Goal: Find specific page/section: Find specific page/section

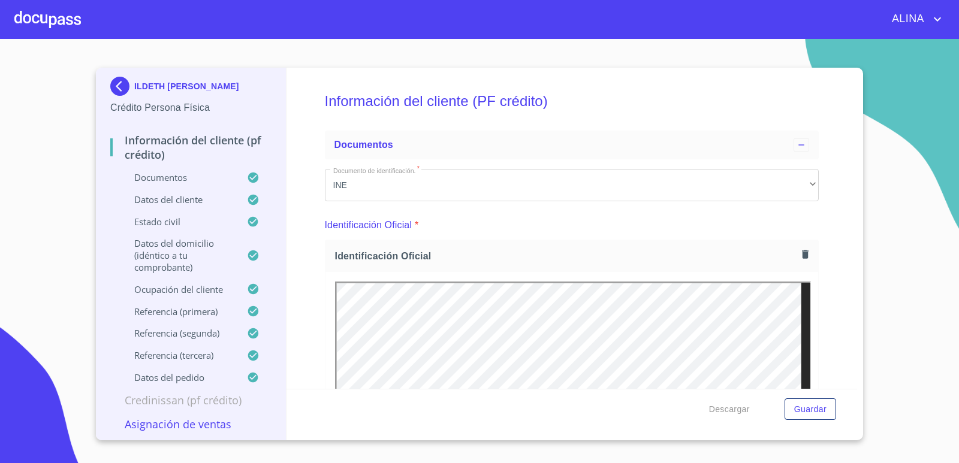
click at [55, 20] on div at bounding box center [47, 19] width 67 height 38
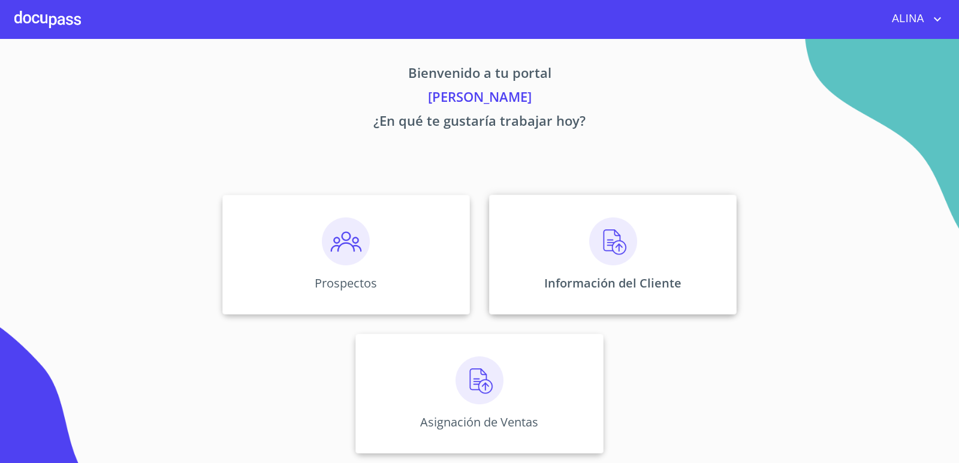
click at [531, 243] on div "Información del Cliente" at bounding box center [613, 255] width 248 height 120
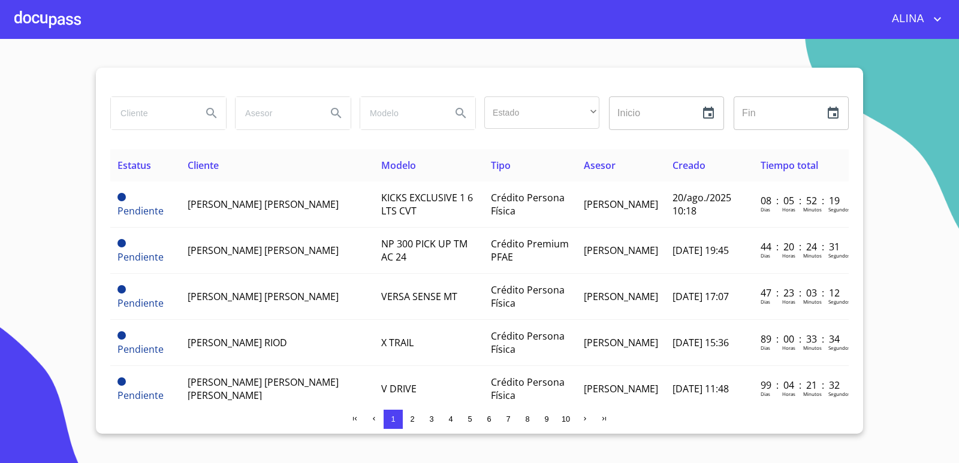
click at [170, 118] on input "search" at bounding box center [152, 113] width 82 height 32
type input "MANGUERAS"
click at [213, 115] on icon "Search" at bounding box center [211, 113] width 10 height 10
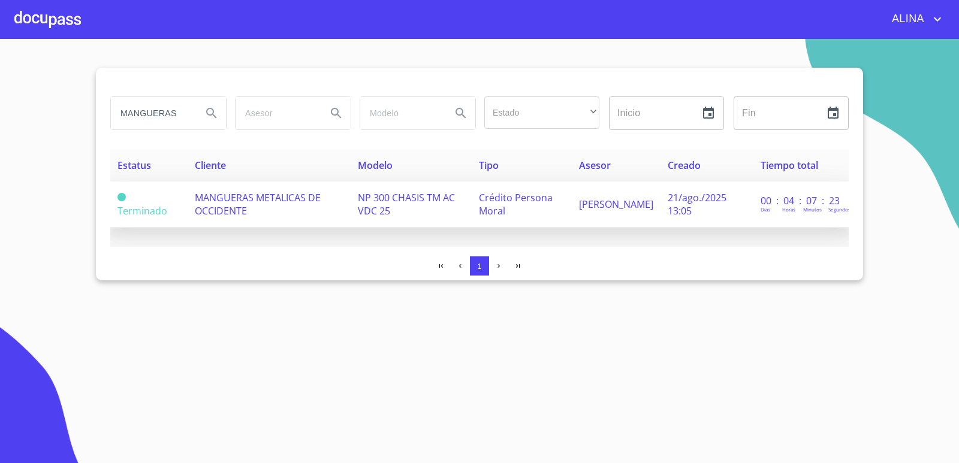
click at [252, 201] on span "MANGUERAS METALICAS DE OCCIDENTE" at bounding box center [258, 204] width 126 height 26
